Goal: Learn about a topic

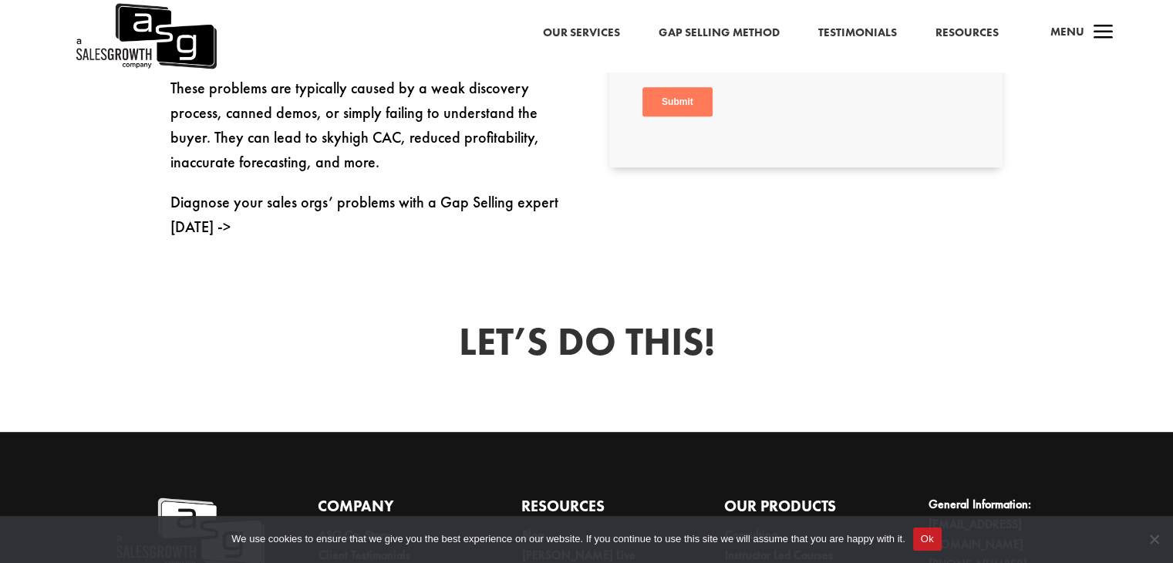
scroll to position [998, 0]
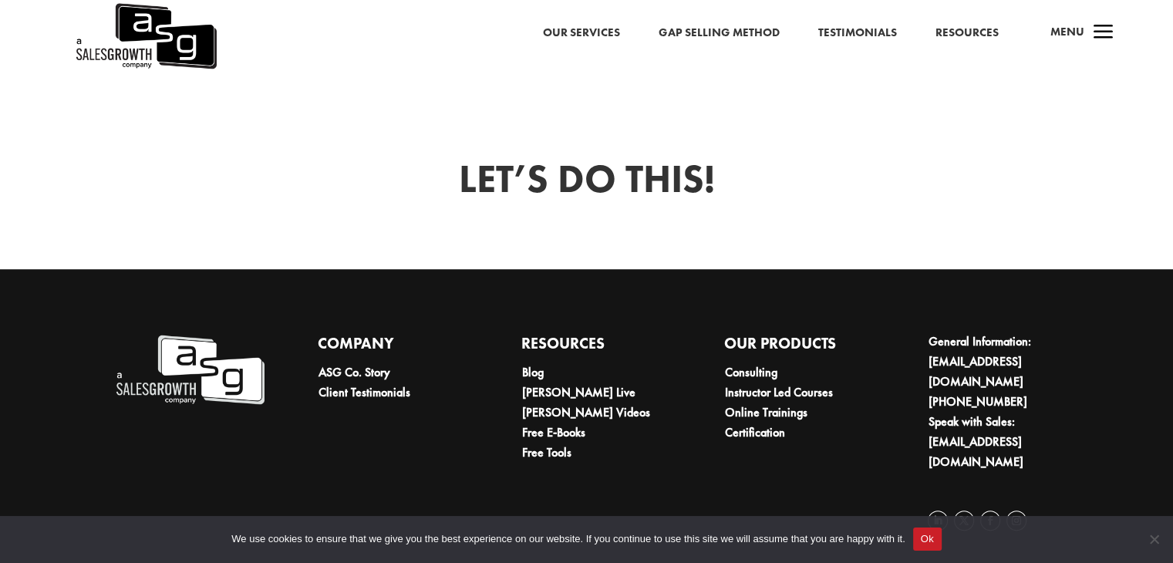
click at [207, 369] on img at bounding box center [189, 370] width 150 height 76
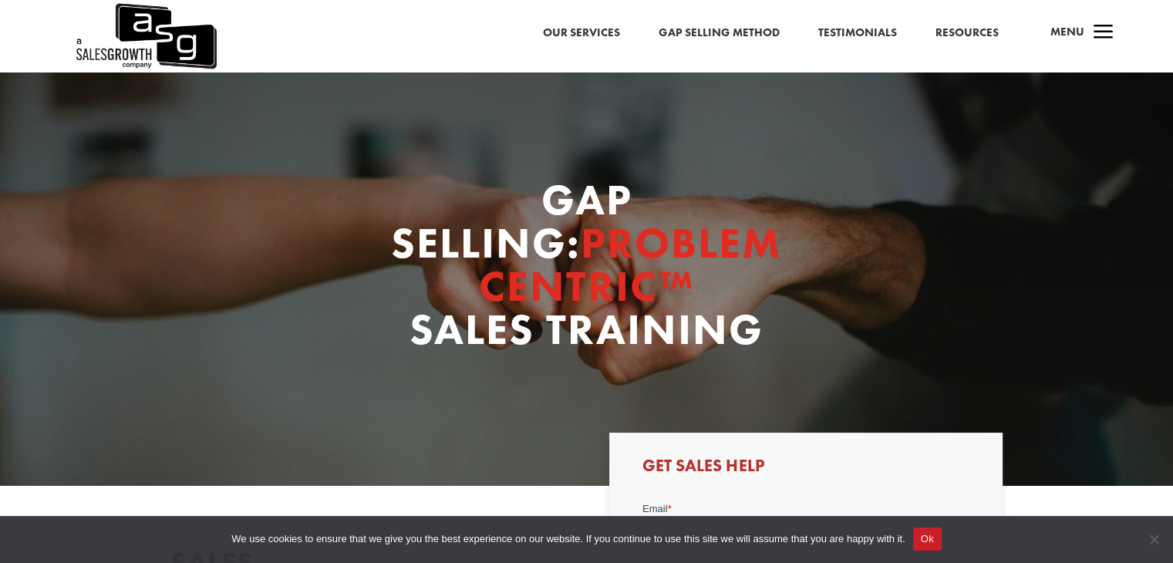
scroll to position [0, 0]
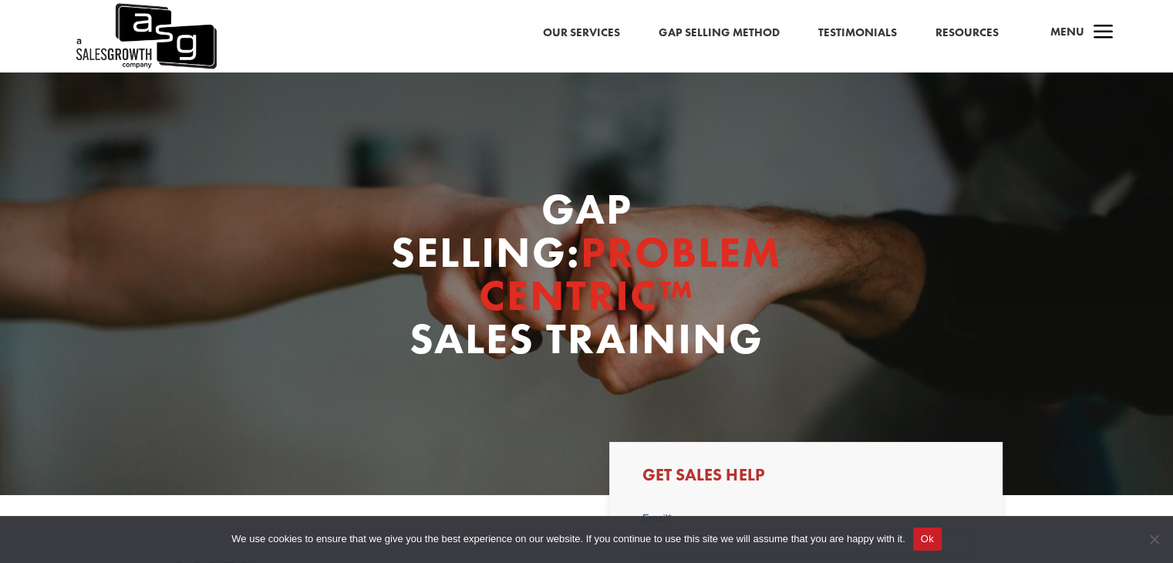
click at [684, 33] on link "Gap Selling Method" at bounding box center [718, 33] width 121 height 20
